Goal: Information Seeking & Learning: Understand process/instructions

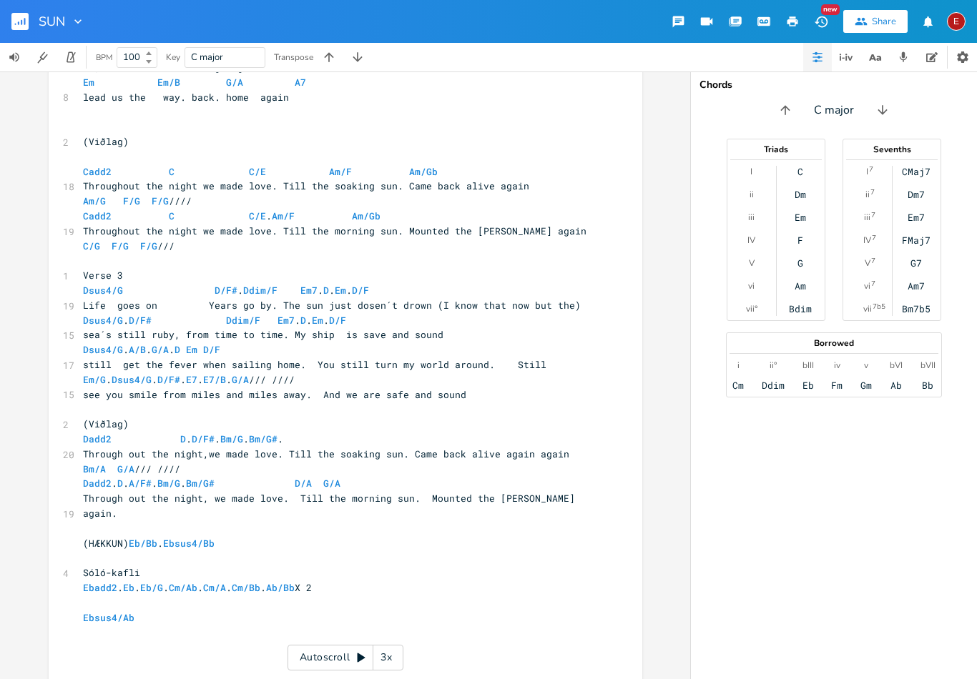
scroll to position [1595, 0]
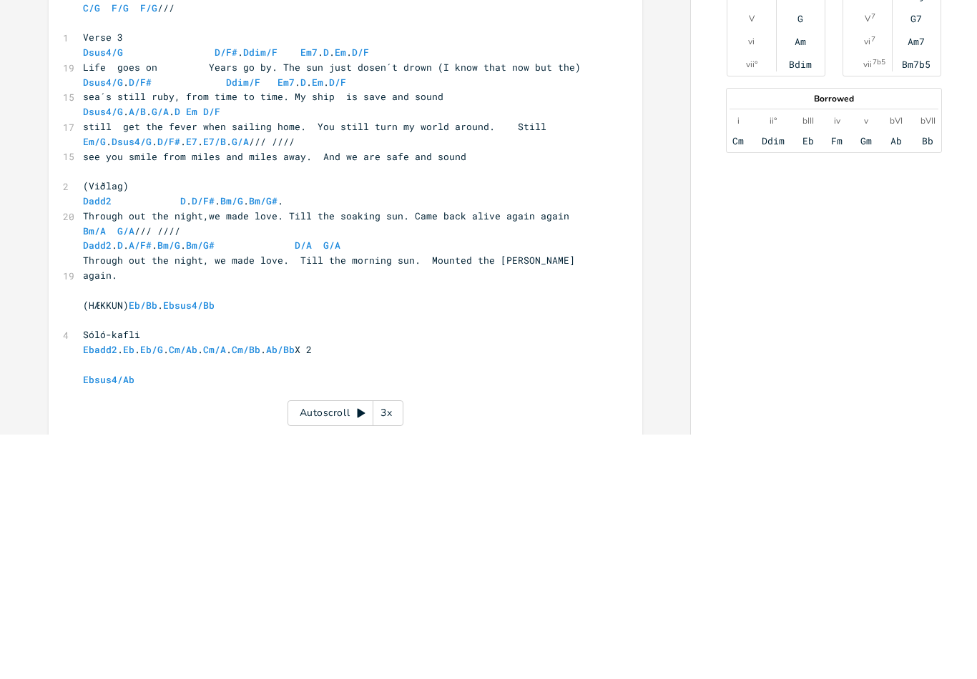
click at [630, 277] on div "[Verse 1] Csus4/F C/E Cdim Dm7 C Dm7 C/E 15 Listen to my cracy story. The sun d…" at bounding box center [356, 148] width 552 height 1181
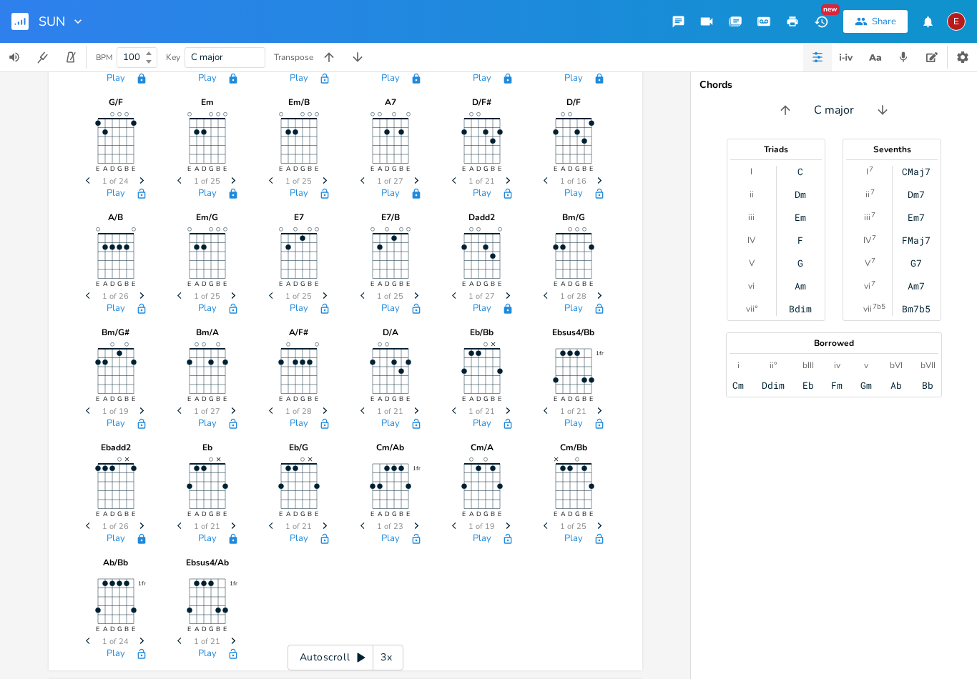
scroll to position [533, 0]
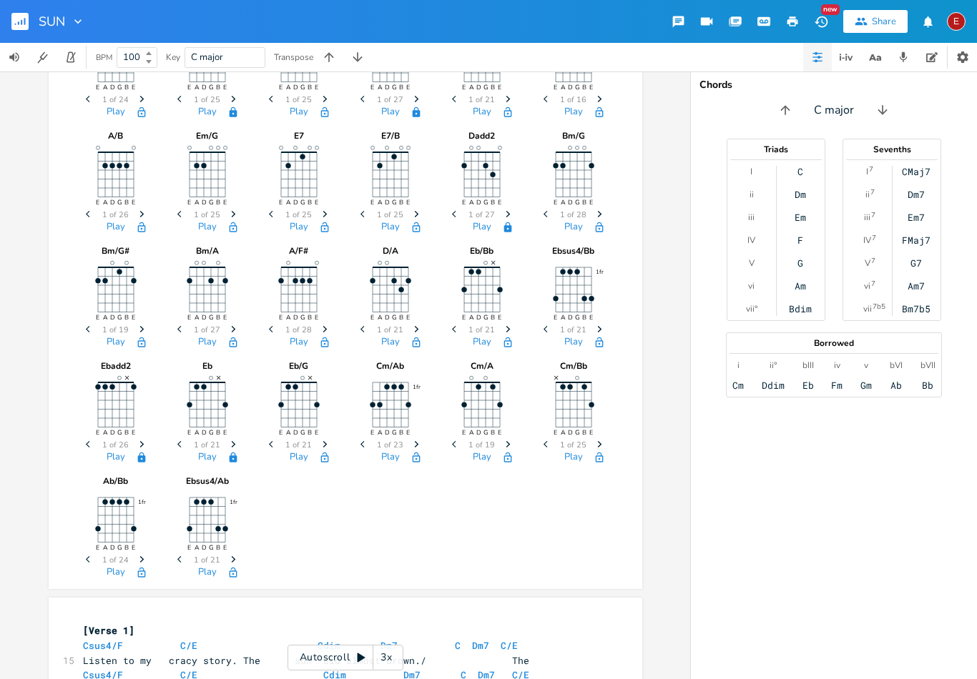
click at [149, 433] on span "Next" at bounding box center [141, 445] width 19 height 25
click at [146, 442] on span "Next" at bounding box center [141, 445] width 19 height 25
click at [147, 449] on span "Next" at bounding box center [141, 445] width 19 height 25
click at [150, 452] on button "button" at bounding box center [141, 457] width 29 height 11
click at [140, 450] on span "Next" at bounding box center [141, 445] width 19 height 25
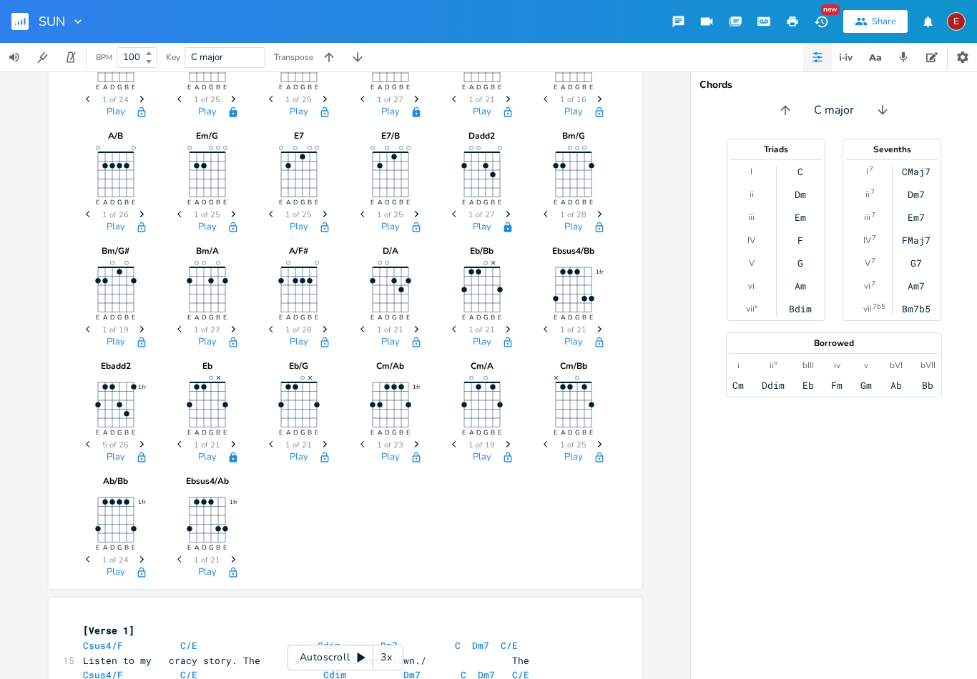
click at [147, 449] on span "Next" at bounding box center [141, 445] width 19 height 25
click at [149, 445] on span "Next" at bounding box center [141, 445] width 19 height 25
click at [92, 445] on icon "Previous" at bounding box center [90, 444] width 8 height 8
click at [149, 448] on span "Next" at bounding box center [141, 445] width 19 height 25
click at [149, 438] on span "Next" at bounding box center [141, 445] width 19 height 25
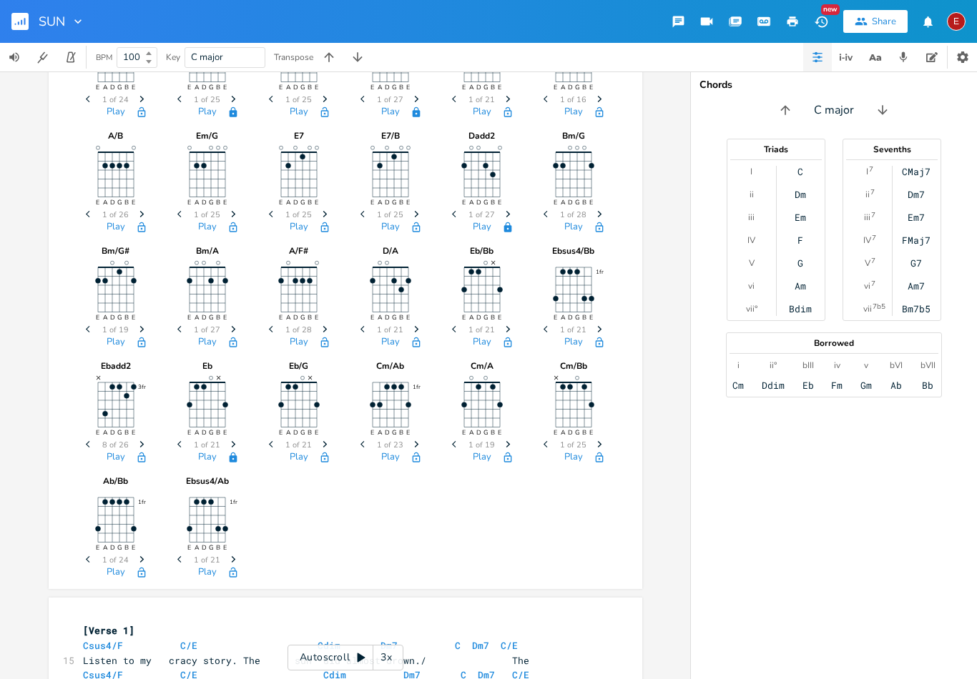
click at [149, 443] on span "Next" at bounding box center [141, 445] width 19 height 25
click at [149, 450] on span "Next" at bounding box center [141, 445] width 19 height 25
click at [151, 443] on span "Next" at bounding box center [141, 445] width 19 height 25
click at [149, 440] on span "Next" at bounding box center [141, 445] width 19 height 25
click at [150, 433] on span "Next" at bounding box center [141, 445] width 19 height 25
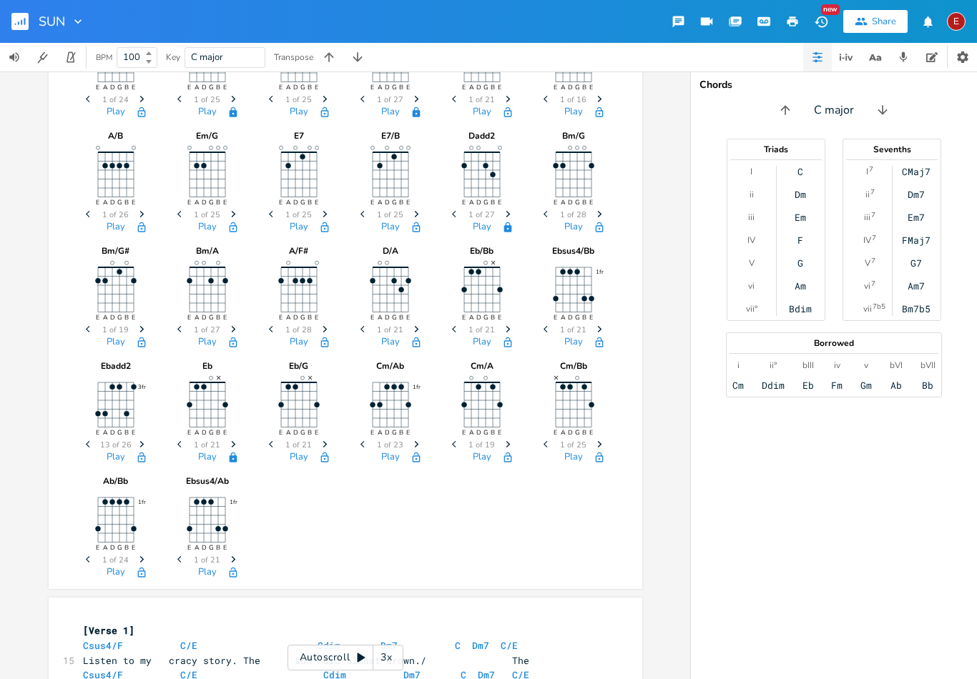
click at [150, 438] on span "Next" at bounding box center [141, 445] width 19 height 25
click at [150, 450] on span "Next" at bounding box center [141, 445] width 19 height 25
click at [151, 440] on span "Next" at bounding box center [141, 445] width 19 height 25
click at [147, 443] on span "Next" at bounding box center [141, 445] width 19 height 25
click at [149, 447] on span "Next" at bounding box center [141, 445] width 19 height 25
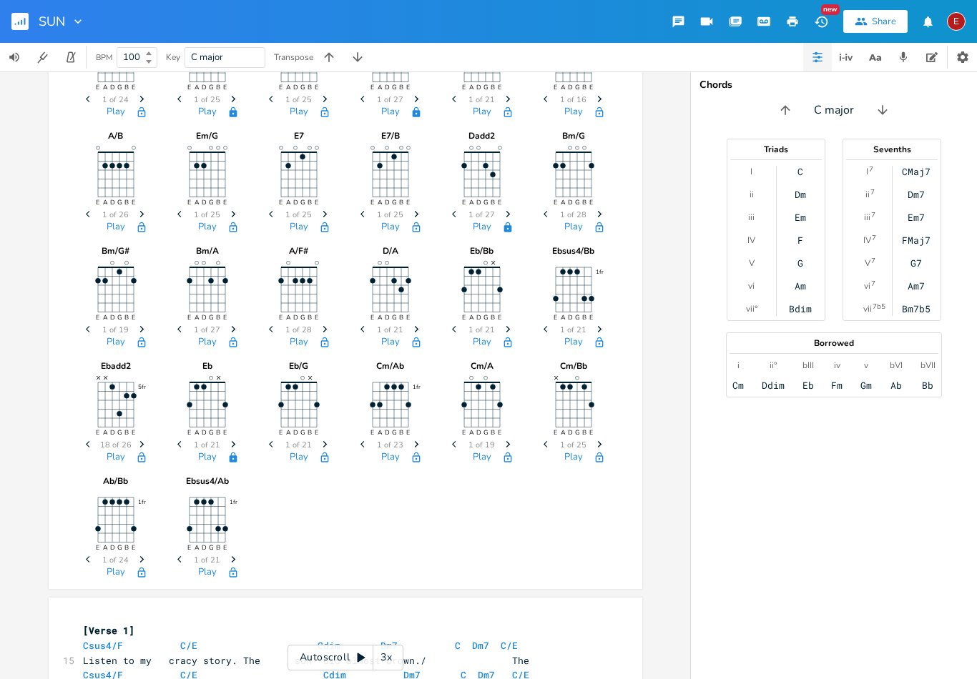
click at [150, 447] on span "Next" at bounding box center [141, 445] width 19 height 25
click at [149, 445] on span "Next" at bounding box center [141, 445] width 19 height 25
click at [239, 442] on span "Next" at bounding box center [233, 445] width 19 height 25
click at [240, 445] on span "Next" at bounding box center [233, 445] width 19 height 25
click at [240, 443] on span "Next" at bounding box center [233, 445] width 19 height 25
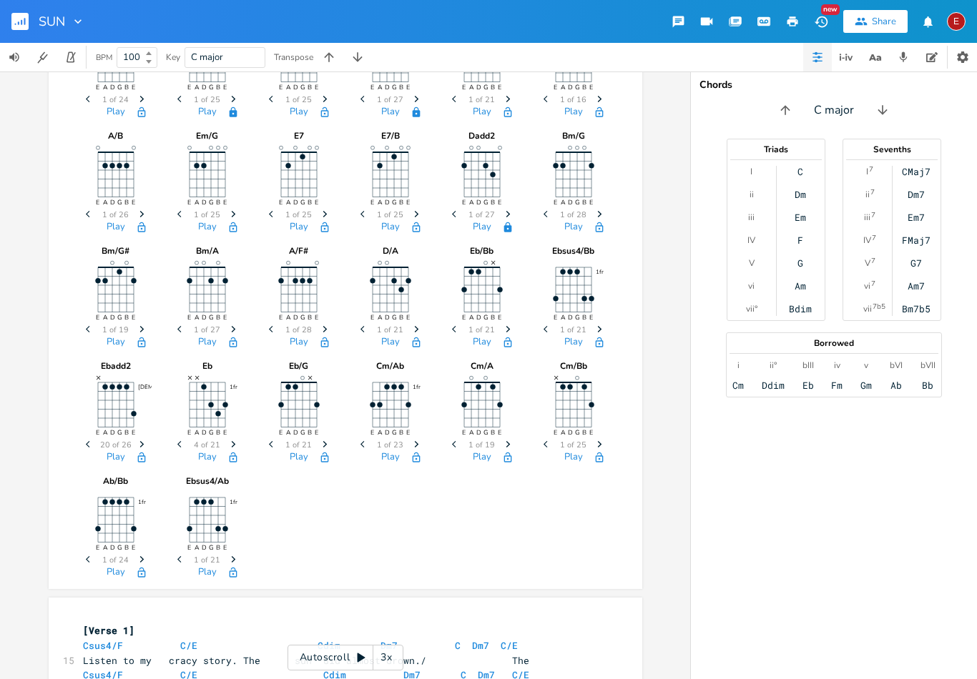
click at [242, 435] on span "Next" at bounding box center [233, 445] width 19 height 25
click at [248, 435] on div at bounding box center [253, 410] width 20 height 115
click at [235, 448] on icon "Next" at bounding box center [234, 444] width 8 height 8
click at [241, 446] on span "Next" at bounding box center [233, 445] width 19 height 25
click at [245, 452] on button "button" at bounding box center [233, 457] width 29 height 11
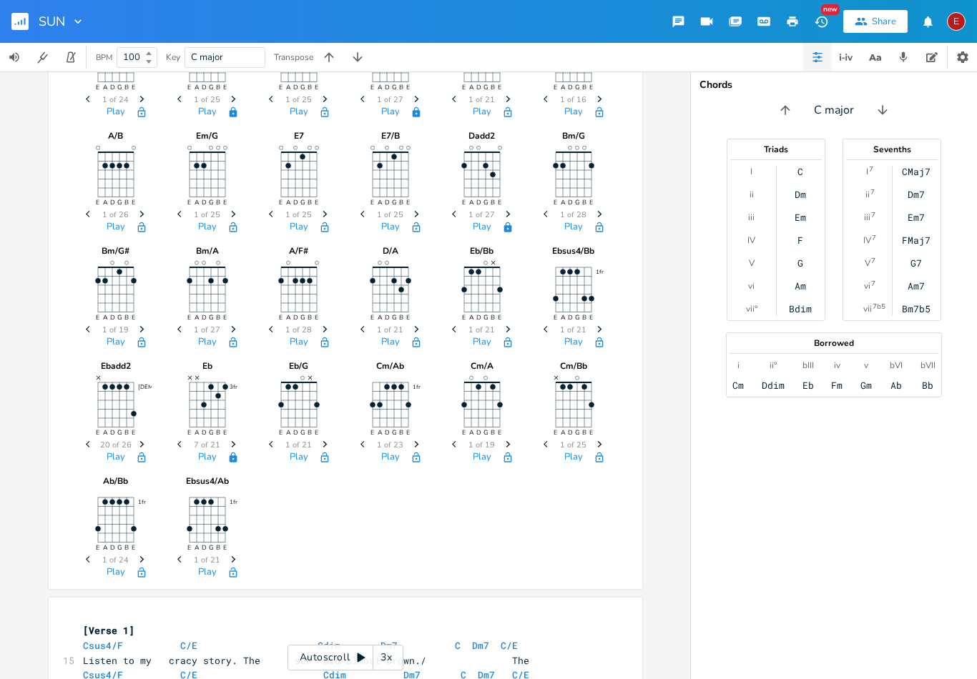
click at [241, 450] on span "Next" at bounding box center [233, 445] width 19 height 25
click at [241, 436] on span "Next" at bounding box center [233, 445] width 19 height 25
click at [241, 441] on span "Next" at bounding box center [233, 445] width 19 height 25
click at [240, 445] on span "Next" at bounding box center [233, 445] width 19 height 25
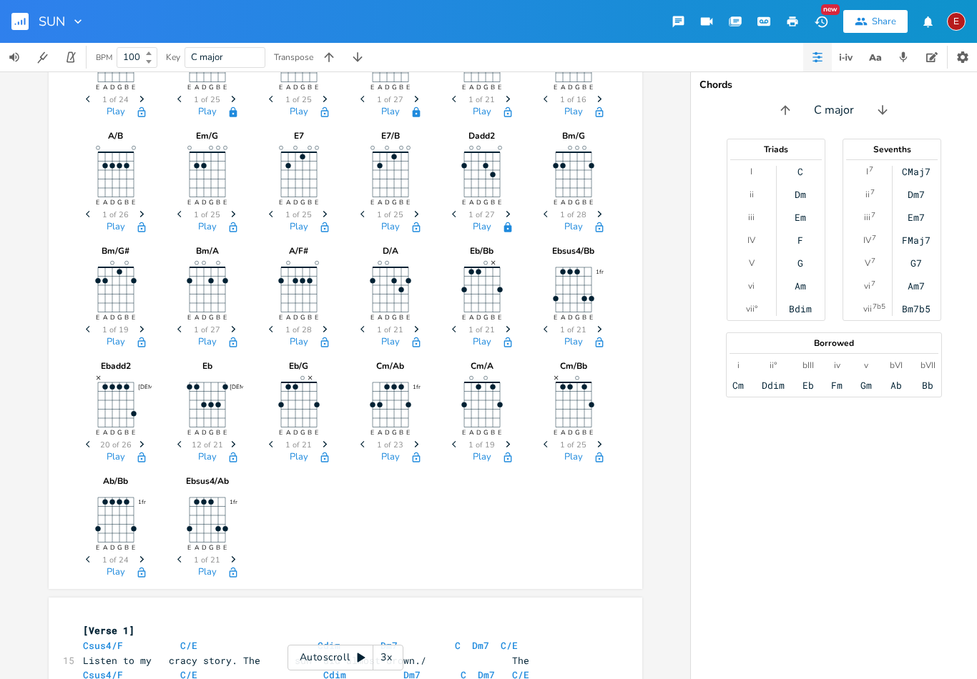
click at [240, 449] on span "Next" at bounding box center [233, 445] width 19 height 25
click at [242, 444] on span "Next" at bounding box center [233, 445] width 19 height 25
click at [330, 445] on span "Next" at bounding box center [324, 445] width 19 height 25
click at [331, 446] on span "Next" at bounding box center [324, 445] width 19 height 25
click at [277, 444] on span "Previous" at bounding box center [272, 445] width 19 height 25
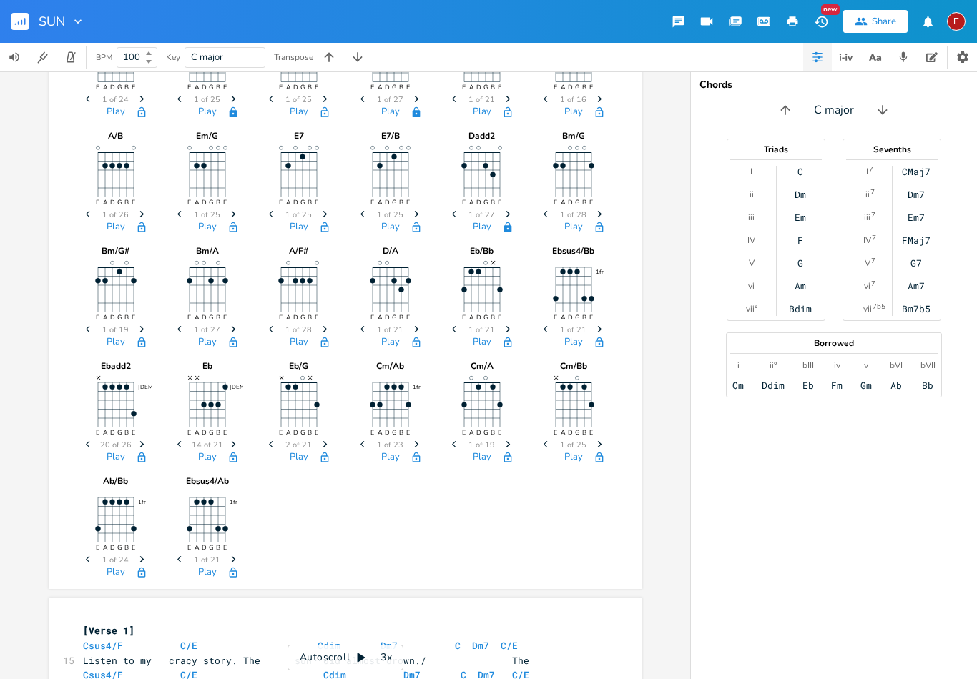
click at [333, 445] on span "Next" at bounding box center [324, 445] width 19 height 25
click at [333, 438] on span "Next" at bounding box center [324, 445] width 19 height 25
click at [333, 437] on span "Next" at bounding box center [324, 445] width 19 height 25
click at [334, 433] on span "Next" at bounding box center [324, 445] width 19 height 25
click at [334, 435] on span "Next" at bounding box center [324, 445] width 19 height 25
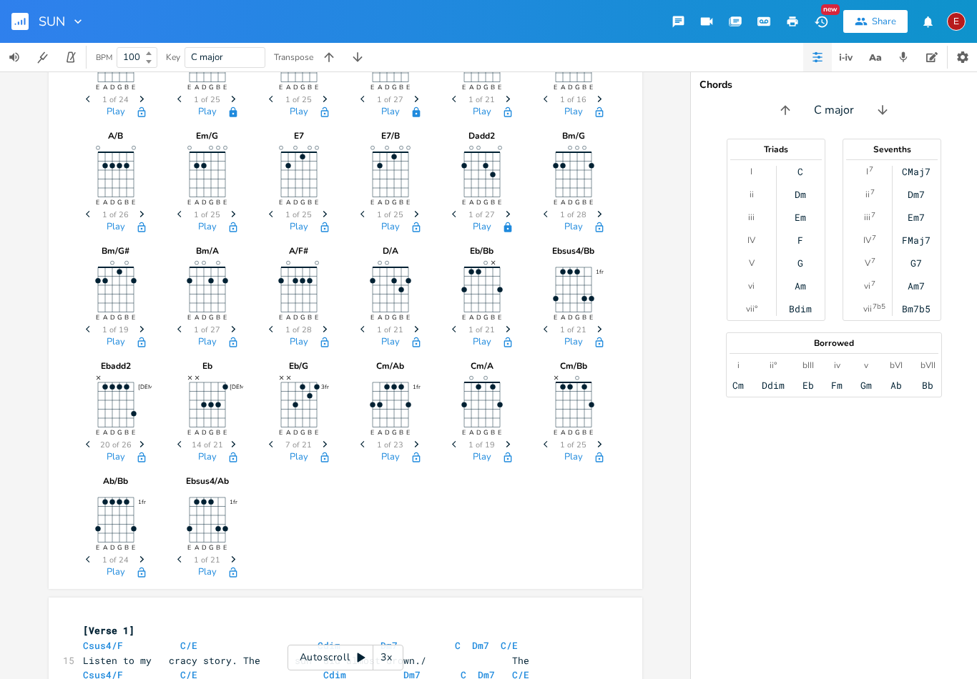
click at [334, 438] on span "Next" at bounding box center [324, 445] width 19 height 25
click at [275, 446] on icon "Previous" at bounding box center [273, 444] width 8 height 8
click at [332, 442] on span "Next" at bounding box center [324, 445] width 19 height 25
click at [342, 445] on div at bounding box center [345, 410] width 20 height 115
click at [330, 442] on span "Next" at bounding box center [324, 445] width 19 height 25
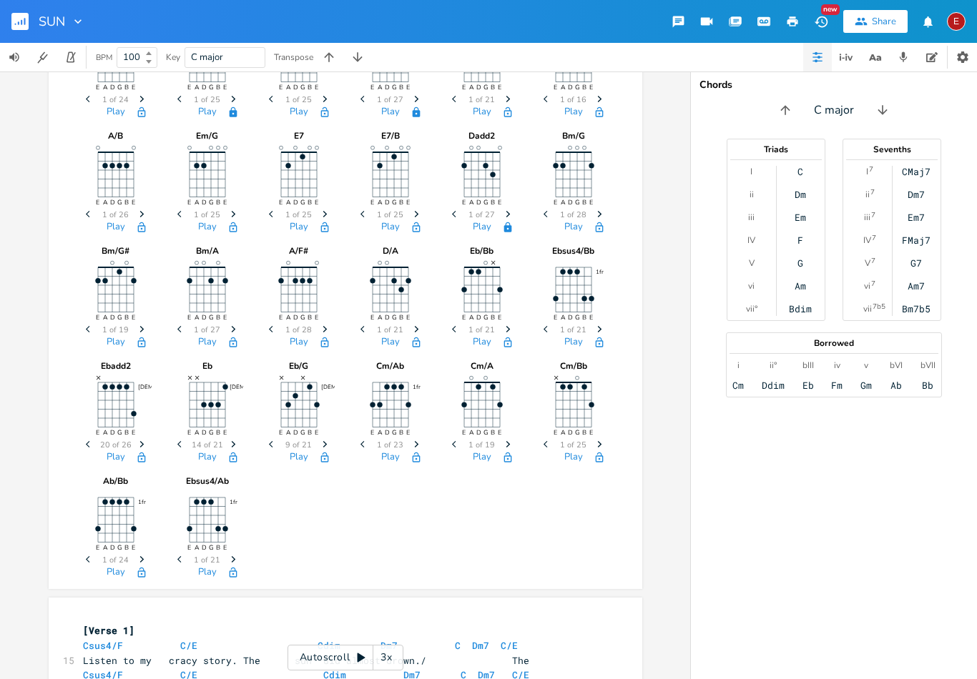
click at [333, 441] on span "Next" at bounding box center [324, 445] width 19 height 25
click at [328, 443] on icon "Next" at bounding box center [325, 444] width 8 height 8
click at [333, 439] on span "Next" at bounding box center [324, 445] width 19 height 25
click at [333, 450] on span "Next" at bounding box center [324, 445] width 19 height 25
click at [333, 446] on span "Next" at bounding box center [324, 445] width 19 height 25
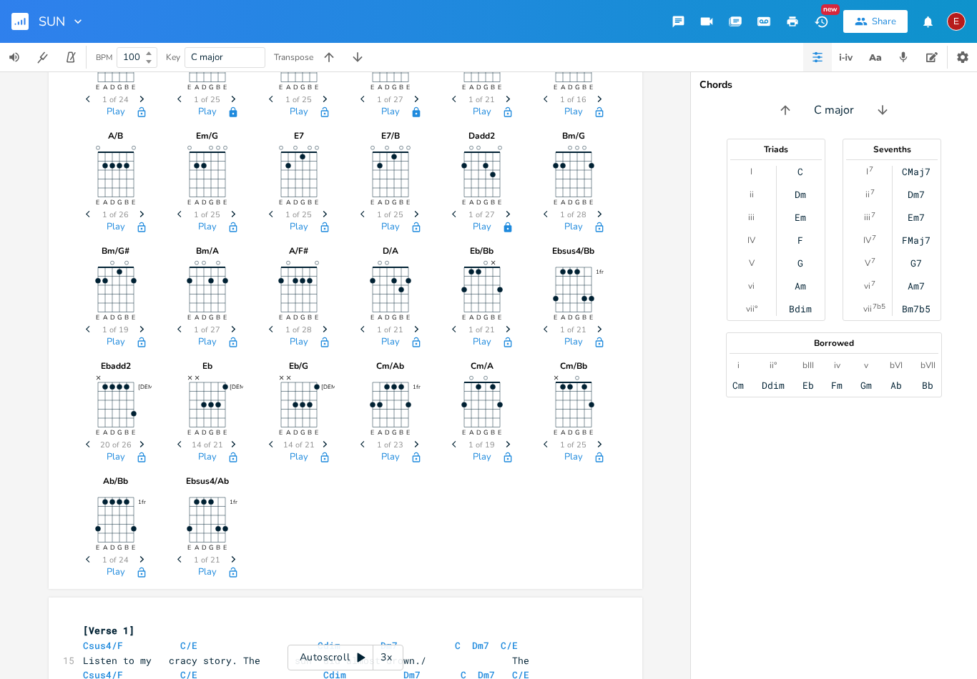
click at [274, 447] on icon "Previous" at bounding box center [273, 444] width 8 height 8
click at [265, 451] on span "Previous" at bounding box center [272, 445] width 19 height 25
click at [266, 458] on div "Play" at bounding box center [299, 460] width 72 height 16
click at [273, 448] on icon "Previous" at bounding box center [273, 444] width 8 height 8
click at [425, 433] on span "Next" at bounding box center [416, 445] width 19 height 25
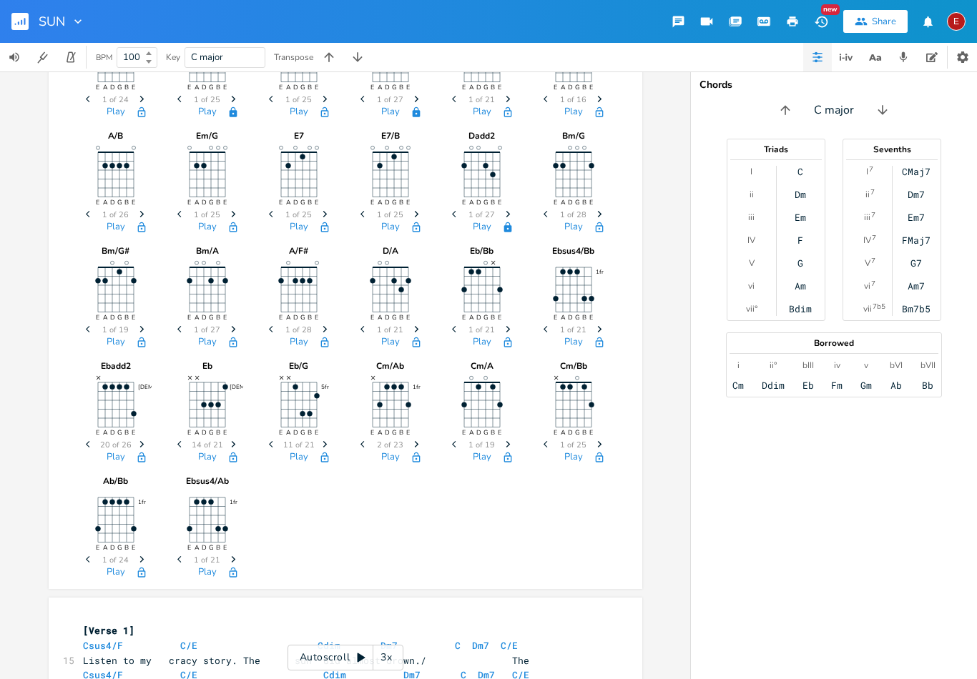
click at [425, 441] on span "Next" at bounding box center [416, 445] width 19 height 25
click at [424, 441] on span "Next" at bounding box center [416, 445] width 19 height 25
click at [423, 442] on span "Next" at bounding box center [416, 445] width 19 height 25
click at [424, 443] on span "Next" at bounding box center [416, 445] width 19 height 25
click at [425, 444] on span "Next" at bounding box center [416, 445] width 19 height 25
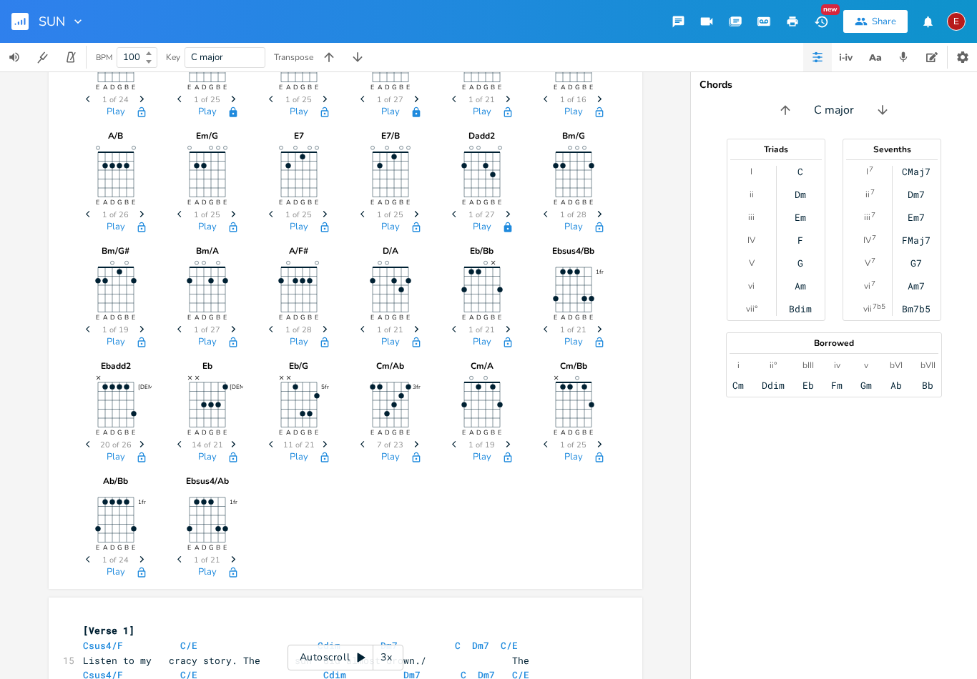
click at [418, 445] on icon "Next" at bounding box center [417, 444] width 8 height 8
click at [425, 441] on span "Next" at bounding box center [416, 445] width 19 height 25
click at [425, 443] on span "Next" at bounding box center [416, 445] width 19 height 25
click at [425, 442] on span "Next" at bounding box center [416, 445] width 19 height 25
click at [424, 439] on span "Next" at bounding box center [416, 445] width 19 height 25
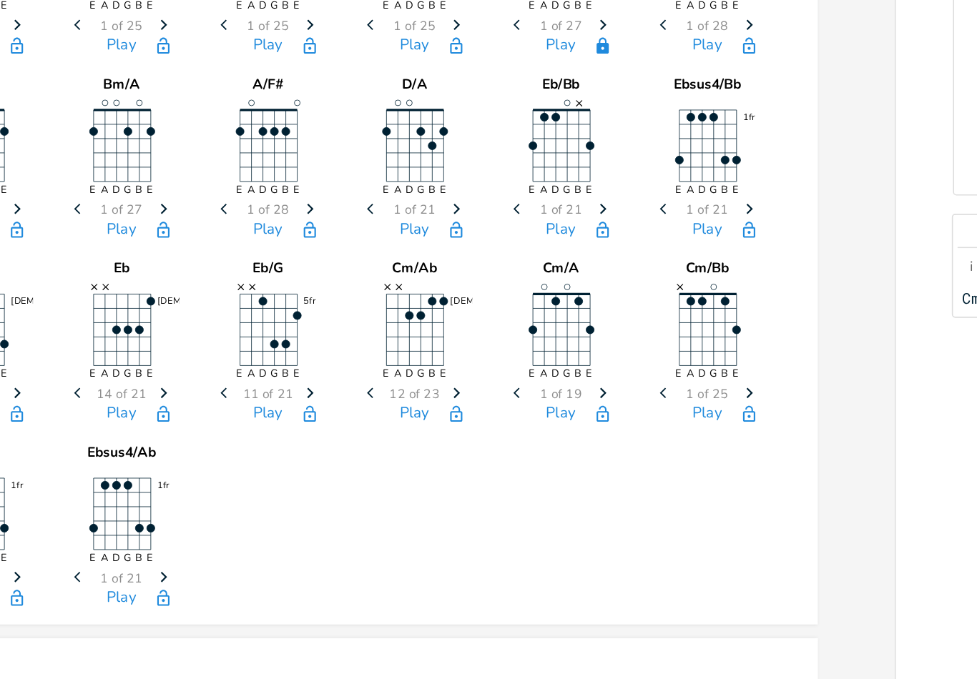
click at [407, 433] on span "Next" at bounding box center [416, 445] width 19 height 25
click at [271, 316] on div "Csus4/F E A D G B E × × Previous 2 of 23 Next Play C/E E A D G B E × × Previous…" at bounding box center [345, 65] width 531 height 1036
click at [284, 318] on div "Csus4/F E A D G B E × × Previous 2 of 23 Next Play C/E E A D G B E × × Previous…" at bounding box center [345, 65] width 531 height 1036
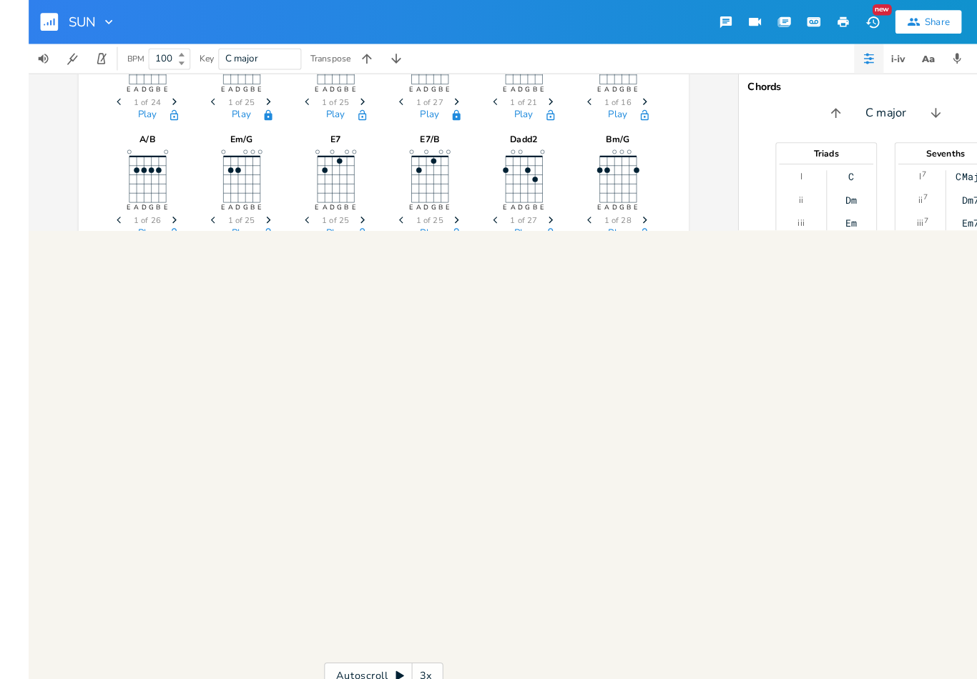
scroll to position [0, 0]
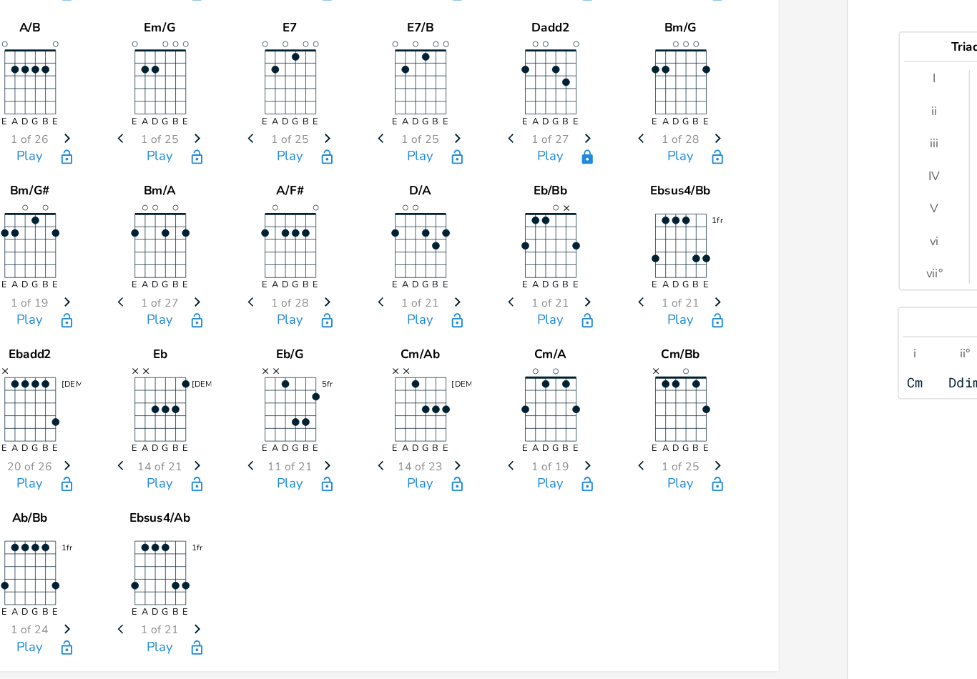
click at [407, 433] on span "Next" at bounding box center [416, 445] width 19 height 25
click at [355, 433] on span "Previous" at bounding box center [364, 445] width 19 height 25
click at [285, 363] on div "Csus4/F E A D G B E × × Previous 2 of 23 Next Play C/E E A D G B E × × Previous…" at bounding box center [345, 65] width 531 height 1036
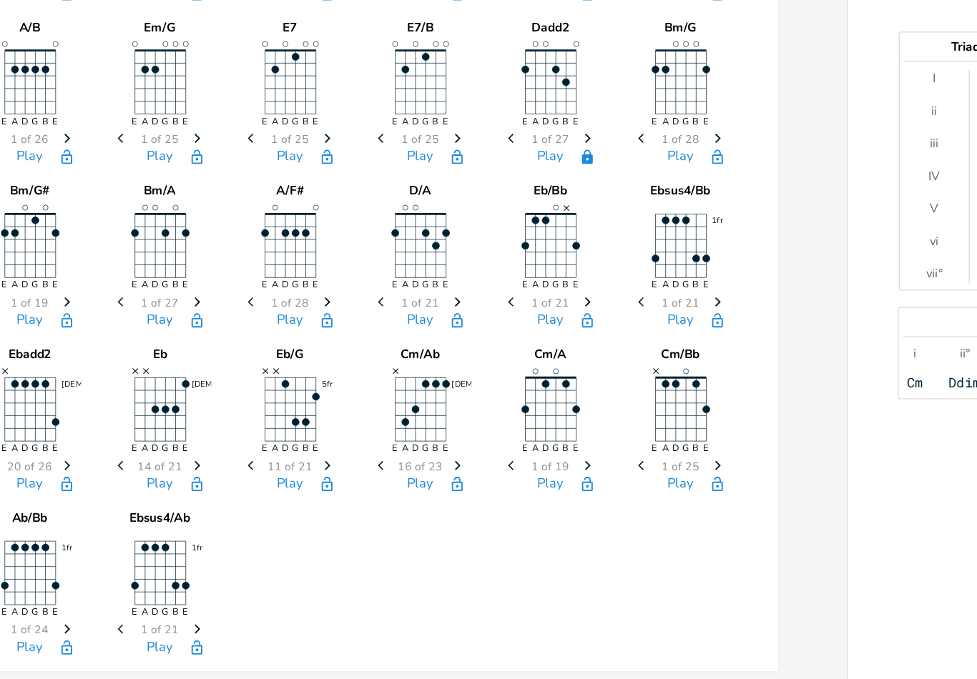
click at [355, 433] on span "Previous" at bounding box center [364, 445] width 19 height 25
click at [360, 440] on icon "Previous" at bounding box center [364, 444] width 8 height 8
click at [407, 433] on span "Next" at bounding box center [416, 445] width 19 height 25
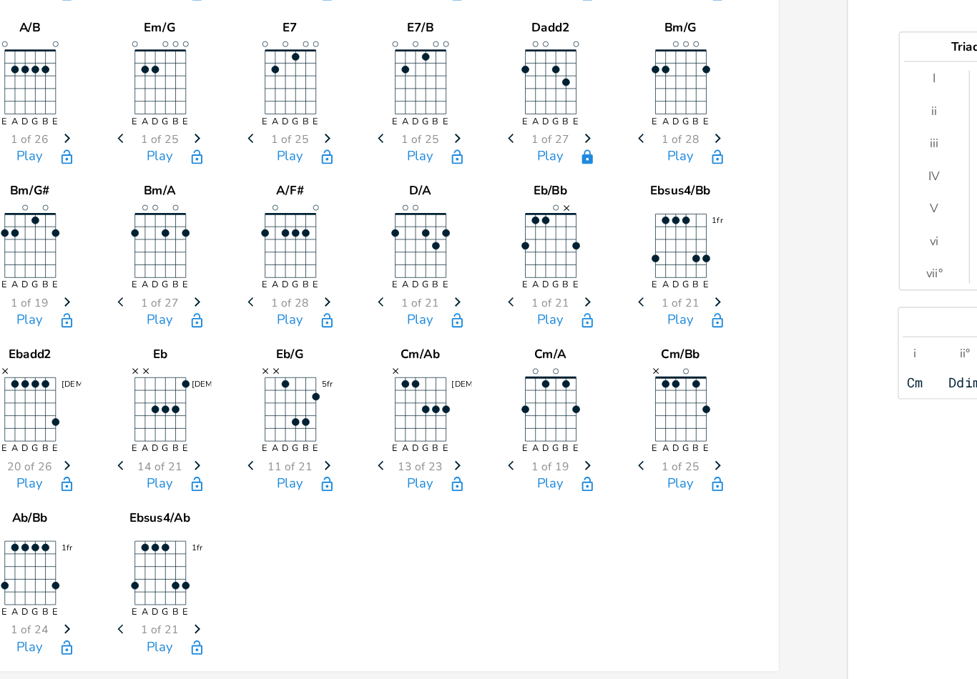
click at [355, 433] on span "Previous" at bounding box center [364, 445] width 19 height 25
click at [360, 440] on icon "Previous" at bounding box center [364, 444] width 8 height 8
click at [355, 433] on span "Previous" at bounding box center [364, 445] width 19 height 25
click at [360, 440] on icon "Previous" at bounding box center [364, 444] width 8 height 8
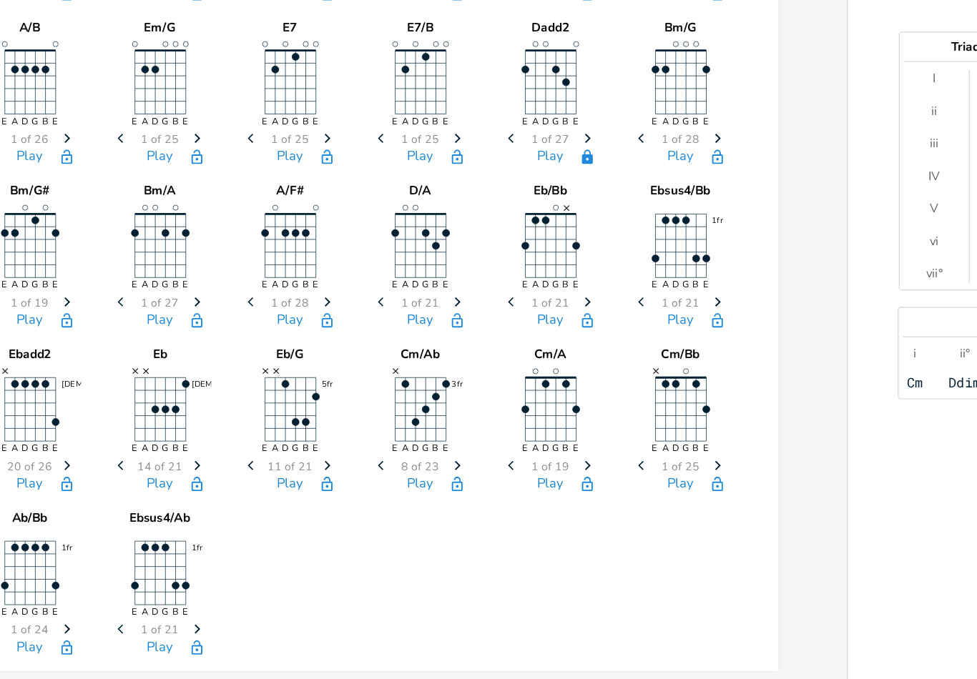
click at [360, 440] on icon "Previous" at bounding box center [364, 444] width 8 height 8
click at [355, 433] on span "Previous" at bounding box center [364, 445] width 19 height 25
click at [360, 440] on icon "Previous" at bounding box center [364, 444] width 8 height 8
click at [355, 433] on span "Previous" at bounding box center [364, 445] width 19 height 25
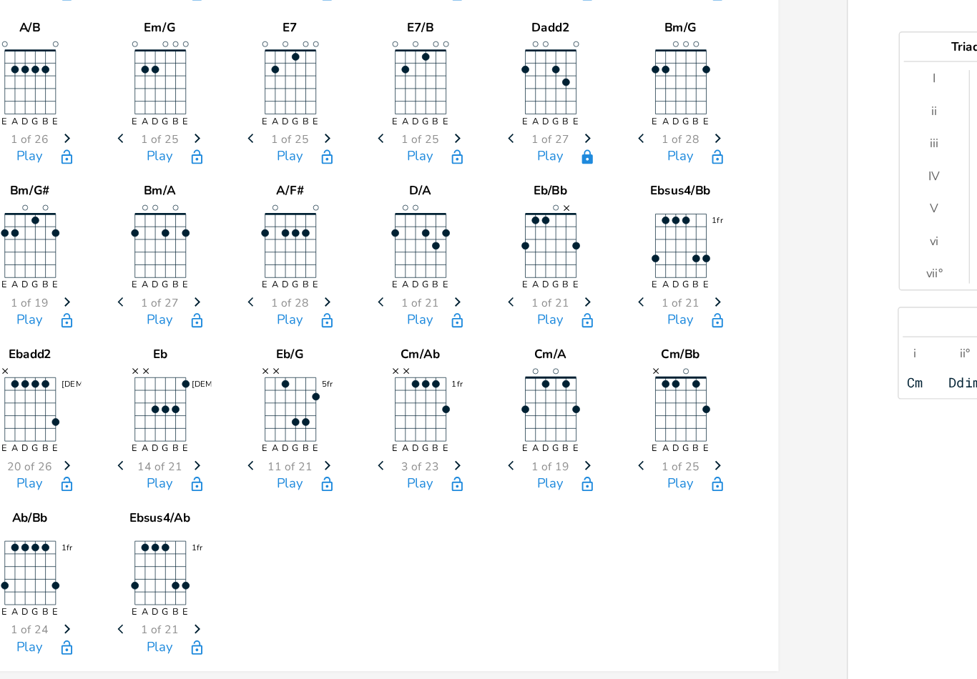
click at [355, 433] on span "Previous" at bounding box center [364, 445] width 19 height 25
